Goal: Task Accomplishment & Management: Manage account settings

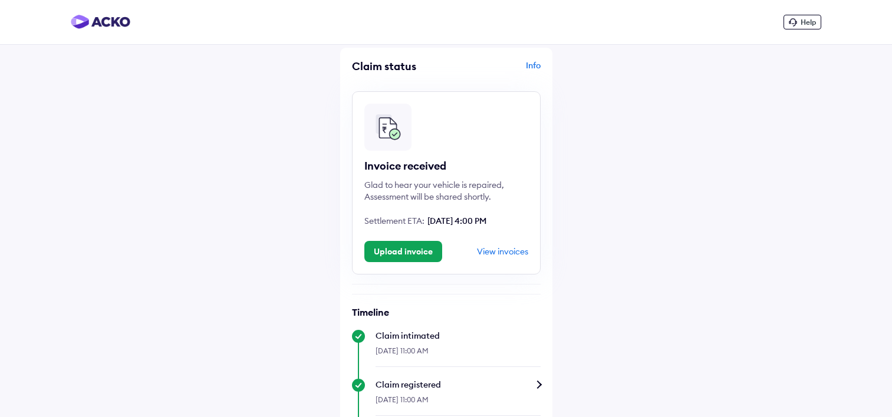
scroll to position [680, 0]
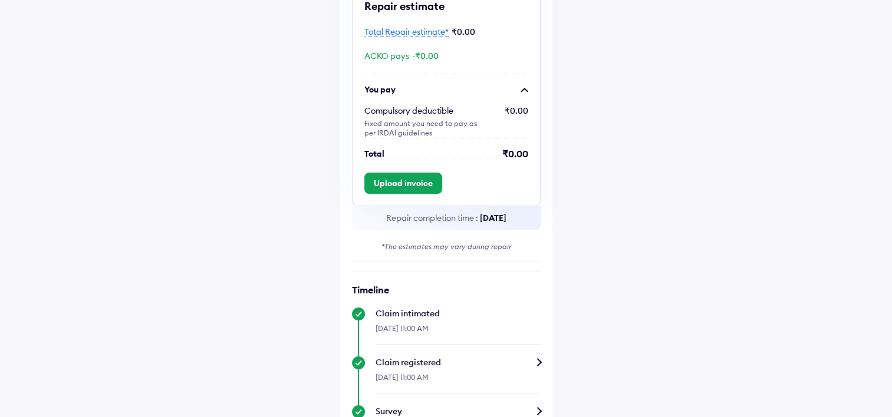
scroll to position [147, 0]
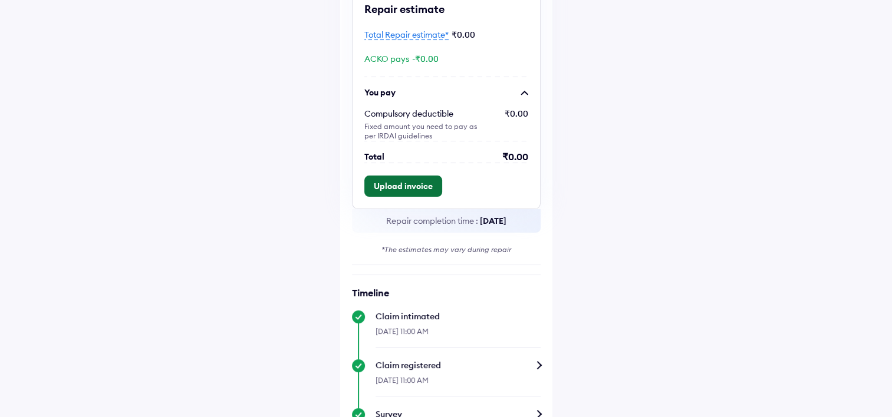
click at [399, 183] on button "Upload invoice" at bounding box center [403, 186] width 78 height 21
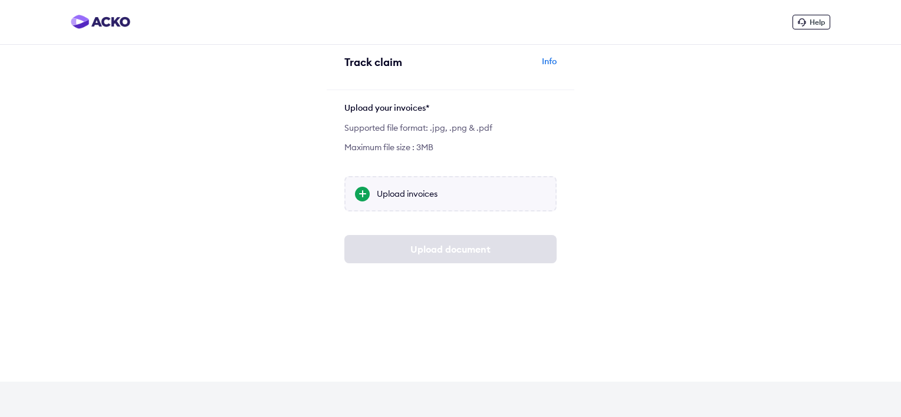
click at [361, 192] on div at bounding box center [362, 194] width 15 height 15
click at [0, 0] on input "Upload invoices" at bounding box center [0, 0] width 0 height 0
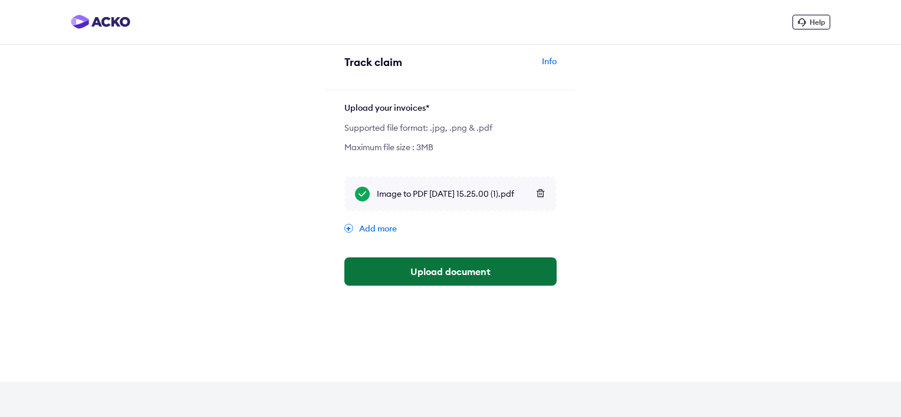
click at [444, 273] on button "Upload document" at bounding box center [450, 272] width 212 height 28
